Goal: Check status

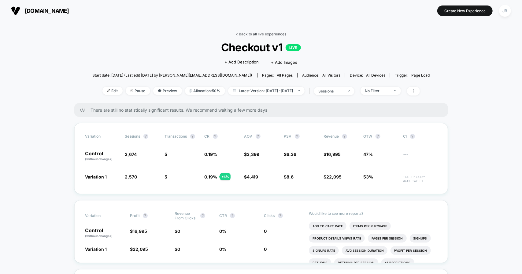
click at [244, 33] on link "< Back to all live experiences" at bounding box center [261, 34] width 51 height 5
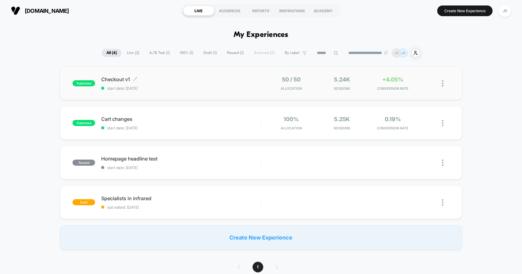
click at [156, 87] on span "start date: 8/22/2025" at bounding box center [180, 88] width 159 height 5
